Goal: Transaction & Acquisition: Book appointment/travel/reservation

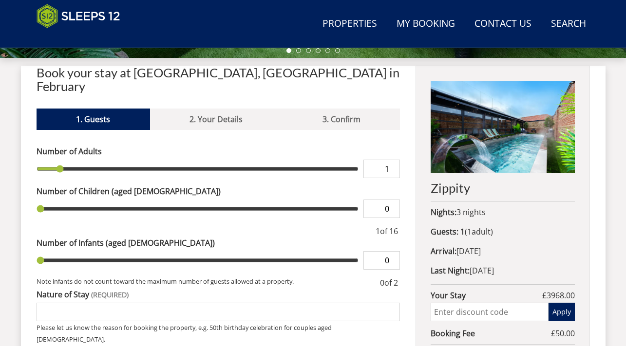
scroll to position [342, 0]
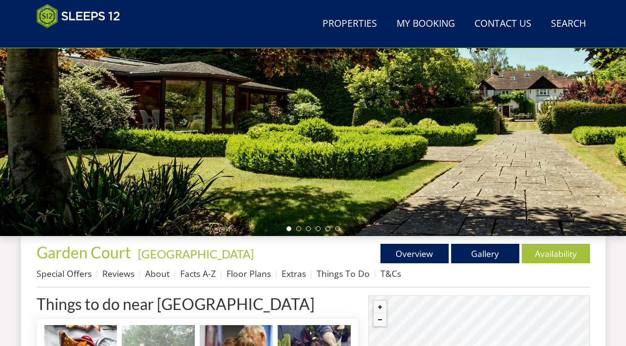
scroll to position [175, 0]
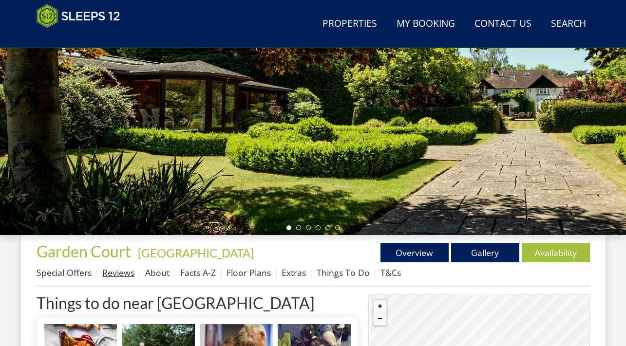
click at [124, 276] on link "Reviews" at bounding box center [118, 273] width 32 height 12
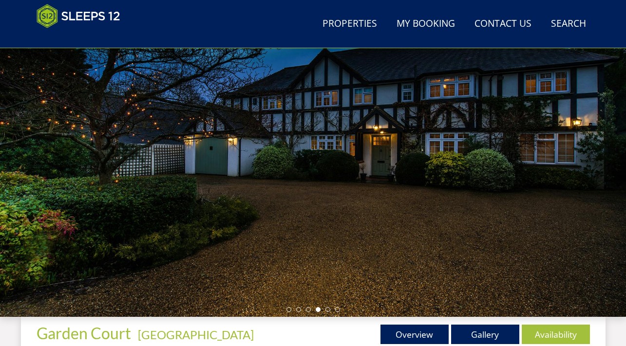
scroll to position [124, 0]
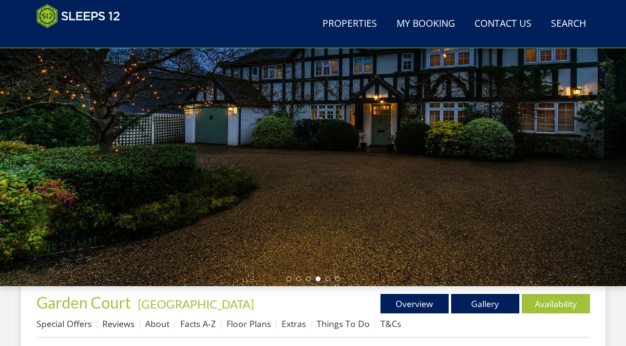
click at [589, 109] on div at bounding box center [313, 115] width 626 height 341
click at [461, 155] on div at bounding box center [313, 115] width 626 height 341
drag, startPoint x: 602, startPoint y: 132, endPoint x: 460, endPoint y: 136, distance: 141.8
click at [461, 136] on div at bounding box center [313, 115] width 626 height 341
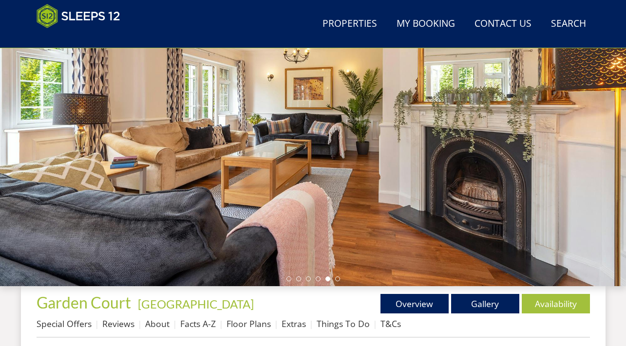
click at [562, 119] on div at bounding box center [313, 115] width 626 height 341
drag, startPoint x: 601, startPoint y: 120, endPoint x: 454, endPoint y: 157, distance: 151.2
click at [458, 157] on div at bounding box center [313, 115] width 626 height 341
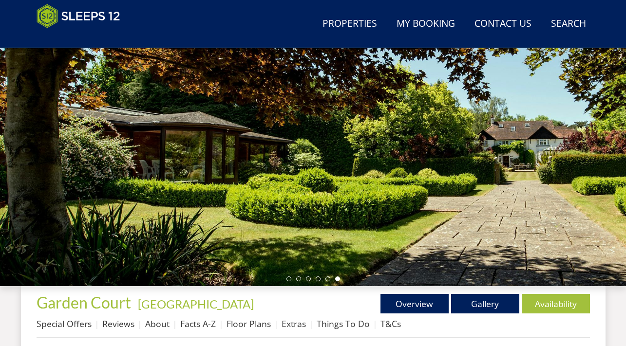
drag, startPoint x: 545, startPoint y: 119, endPoint x: 412, endPoint y: 148, distance: 136.6
click at [412, 148] on div at bounding box center [313, 115] width 626 height 341
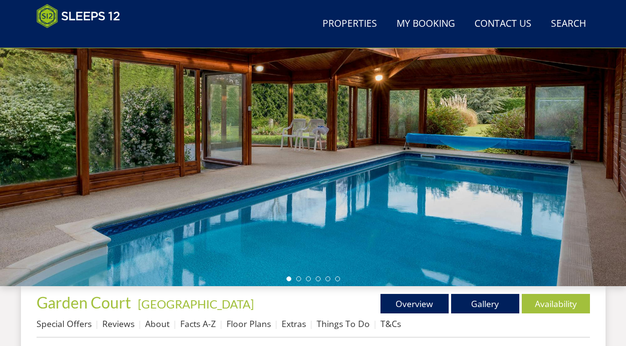
drag, startPoint x: 520, startPoint y: 126, endPoint x: 438, endPoint y: 129, distance: 81.4
click at [438, 129] on div at bounding box center [313, 115] width 626 height 341
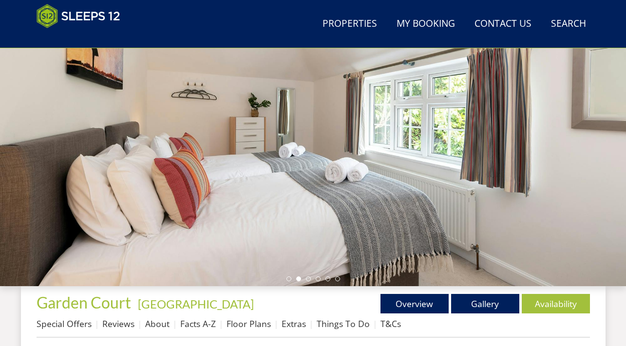
drag, startPoint x: 515, startPoint y: 123, endPoint x: 385, endPoint y: 147, distance: 132.8
click at [390, 147] on div at bounding box center [313, 115] width 626 height 341
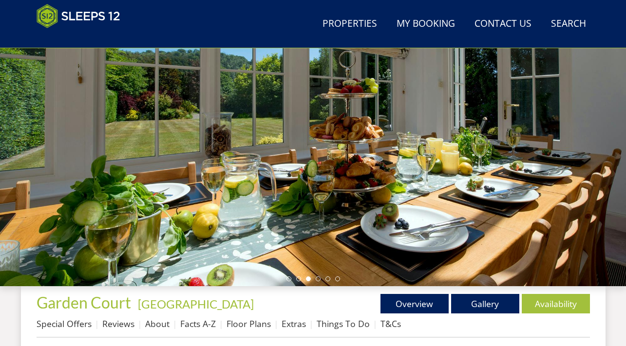
drag, startPoint x: 501, startPoint y: 127, endPoint x: 395, endPoint y: 132, distance: 106.3
click at [395, 132] on div at bounding box center [313, 115] width 626 height 341
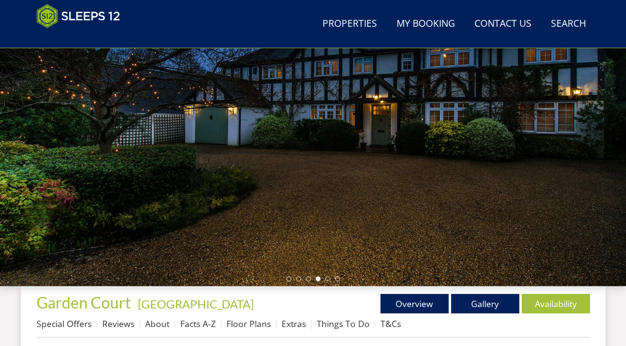
drag, startPoint x: 490, startPoint y: 113, endPoint x: 370, endPoint y: 128, distance: 120.3
click at [370, 128] on div at bounding box center [313, 115] width 626 height 341
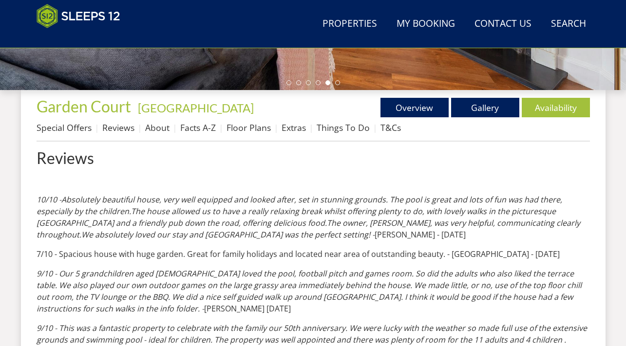
scroll to position [307, 0]
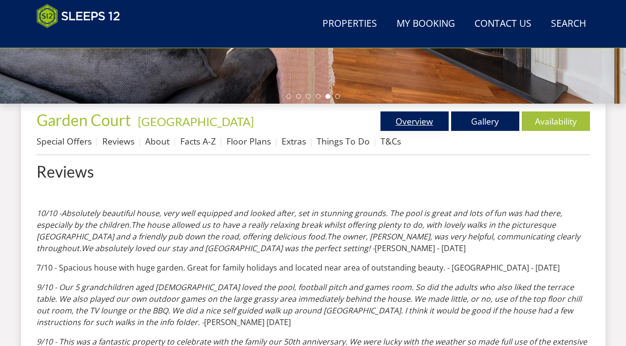
click at [426, 125] on link "Overview" at bounding box center [414, 121] width 68 height 19
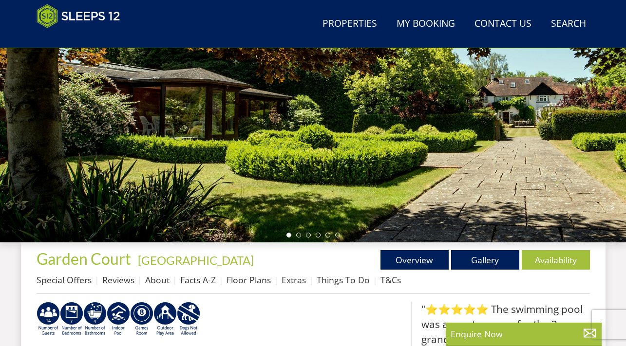
scroll to position [314, 0]
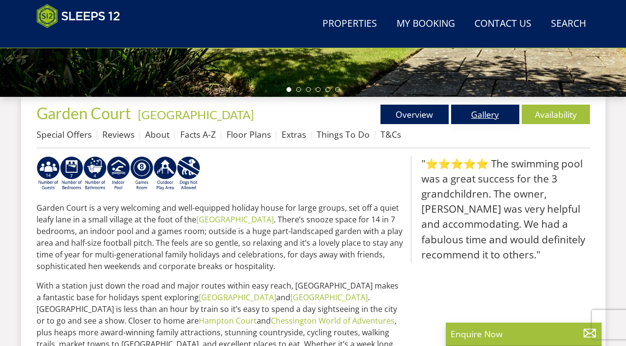
click at [483, 120] on link "Gallery" at bounding box center [485, 114] width 68 height 19
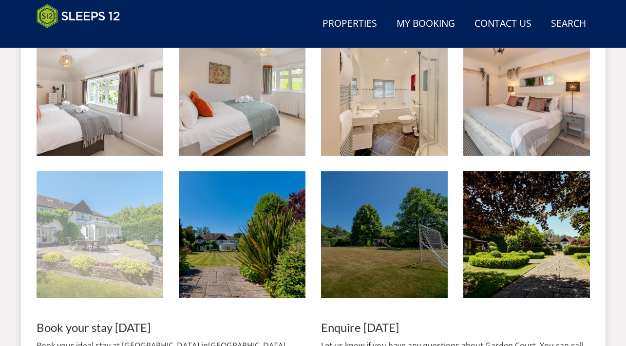
scroll to position [1005, 0]
